Goal: Task Accomplishment & Management: Complete application form

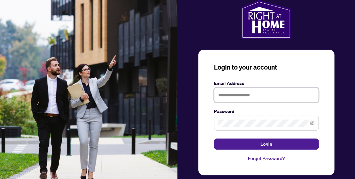
click at [242, 93] on input "text" at bounding box center [266, 95] width 105 height 15
type input "**********"
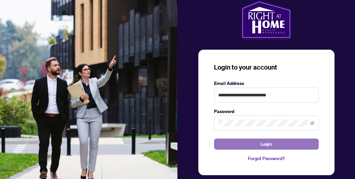
click at [269, 144] on span "Login" at bounding box center [267, 144] width 12 height 10
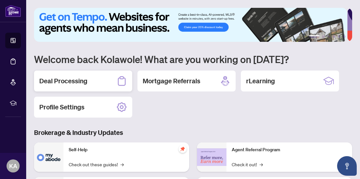
click at [76, 77] on h2 "Deal Processing" at bounding box center [63, 81] width 48 height 9
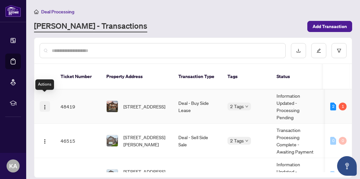
click at [45, 105] on img "button" at bounding box center [44, 107] width 5 height 5
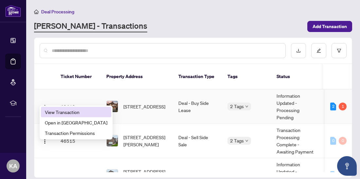
click at [64, 112] on span "View Transaction" at bounding box center [76, 112] width 63 height 7
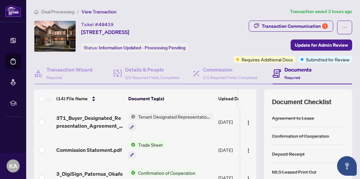
click at [354, 131] on main "Deal Processing / View Transaction Transaction saved 3 hours ago Ticket #: 4841…" at bounding box center [193, 89] width 334 height 179
drag, startPoint x: 354, startPoint y: 131, endPoint x: 357, endPoint y: 141, distance: 10.7
click at [357, 141] on main "Deal Processing / View Transaction Transaction saved 3 hours ago Ticket #: 4841…" at bounding box center [193, 89] width 334 height 179
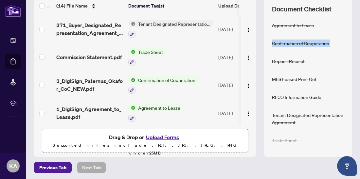
scroll to position [94, 0]
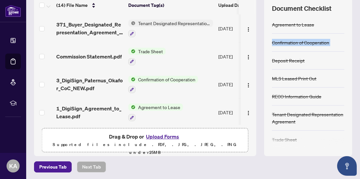
click at [165, 136] on button "Upload Forms" at bounding box center [162, 137] width 37 height 9
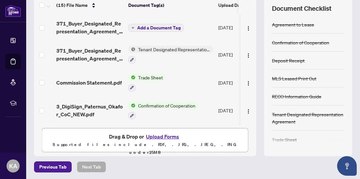
click at [254, 11] on th at bounding box center [255, 5] width 2 height 18
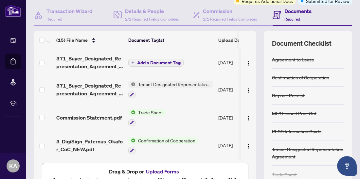
scroll to position [54, 0]
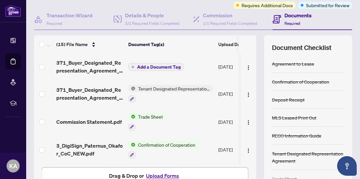
click at [150, 65] on span "Add a Document Tag" at bounding box center [159, 67] width 44 height 5
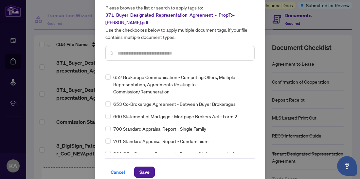
scroll to position [4535, 0]
click at [145, 167] on span "Save" at bounding box center [144, 172] width 10 height 10
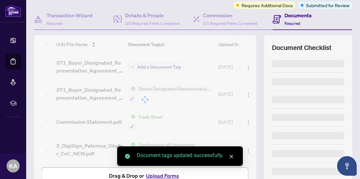
scroll to position [0, 0]
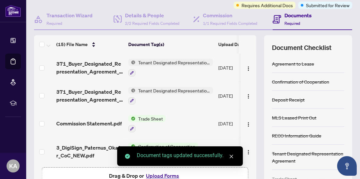
click at [232, 157] on icon "close" at bounding box center [231, 157] width 5 height 5
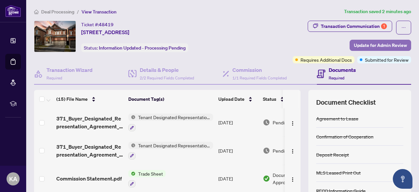
click at [360, 45] on span "Update for Admin Review" at bounding box center [380, 45] width 53 height 10
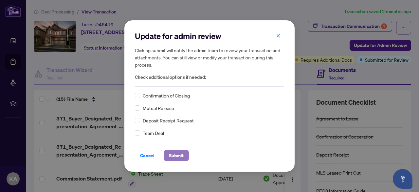
click at [176, 158] on span "Submit" at bounding box center [176, 155] width 15 height 10
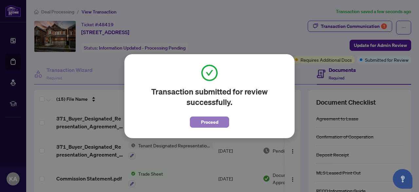
click at [206, 121] on span "Proceed" at bounding box center [209, 122] width 17 height 10
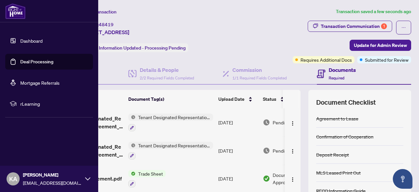
click at [39, 60] on link "Deal Processing" at bounding box center [36, 62] width 33 height 6
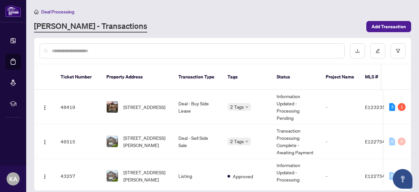
click at [360, 156] on main "Deal Processing [PERSON_NAME] - Transactions Add Transaction Ticket Number Prop…" at bounding box center [222, 96] width 393 height 192
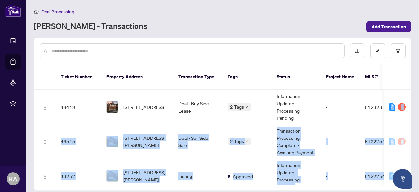
drag, startPoint x: 411, startPoint y: 156, endPoint x: 411, endPoint y: 87, distance: 69.1
click at [360, 87] on main "Deal Processing [PERSON_NAME] - Transactions Add Transaction Ticket Number Prop…" at bounding box center [222, 96] width 393 height 192
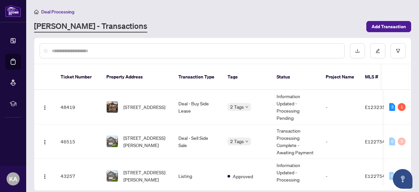
click at [360, 75] on main "Deal Processing [PERSON_NAME] - Transactions Add Transaction Ticket Number Prop…" at bounding box center [222, 96] width 393 height 192
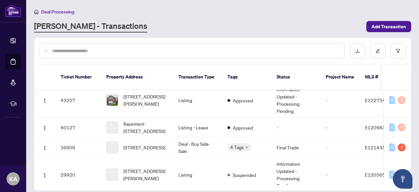
scroll to position [81, 0]
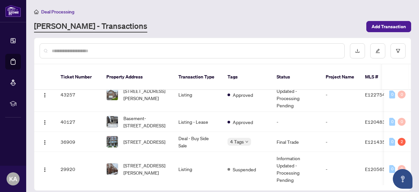
click at [360, 49] on div at bounding box center [222, 51] width 377 height 26
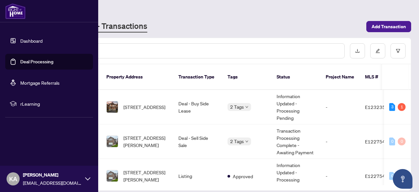
click at [17, 179] on span "KA" at bounding box center [13, 178] width 8 height 9
click at [25, 142] on span "Logout" at bounding box center [26, 139] width 15 height 10
